Goal: Task Accomplishment & Management: Manage account settings

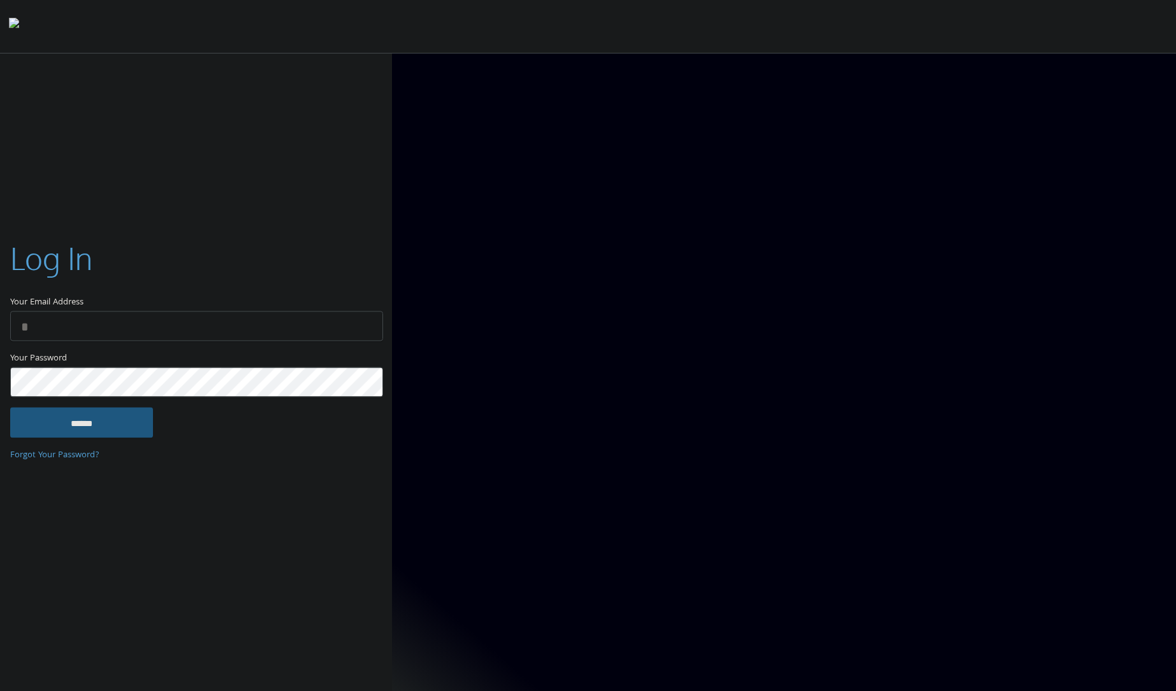
type input "**********"
click at [143, 422] on input "******" at bounding box center [81, 422] width 143 height 31
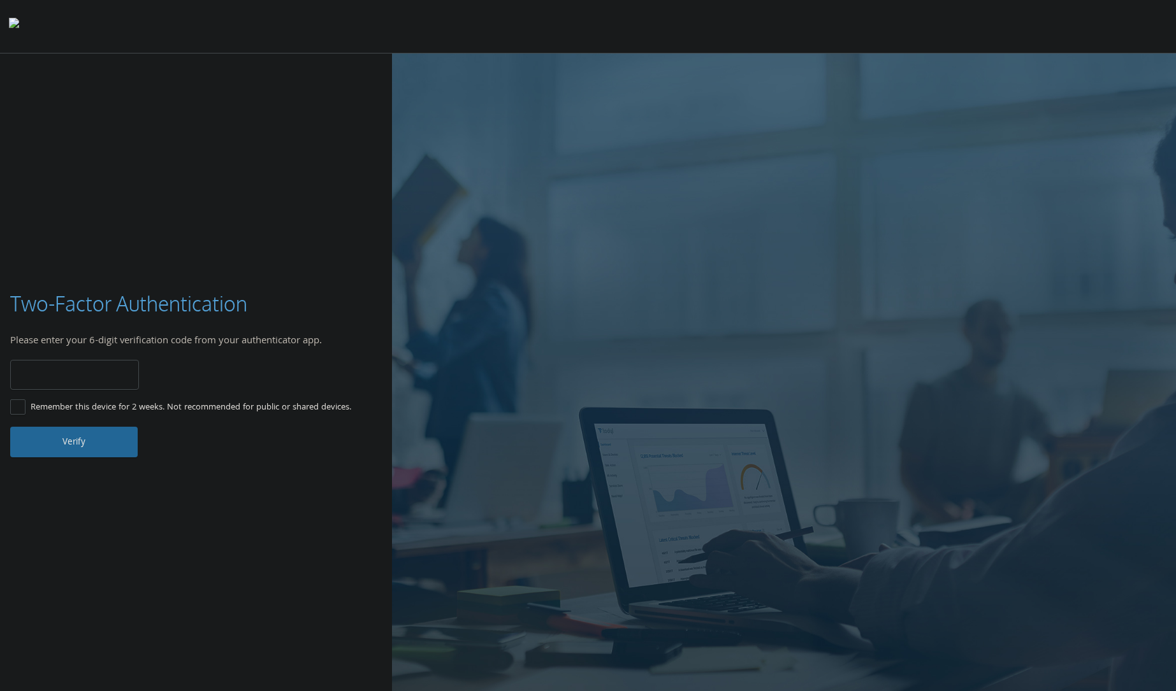
type input "******"
